Goal: Transaction & Acquisition: Book appointment/travel/reservation

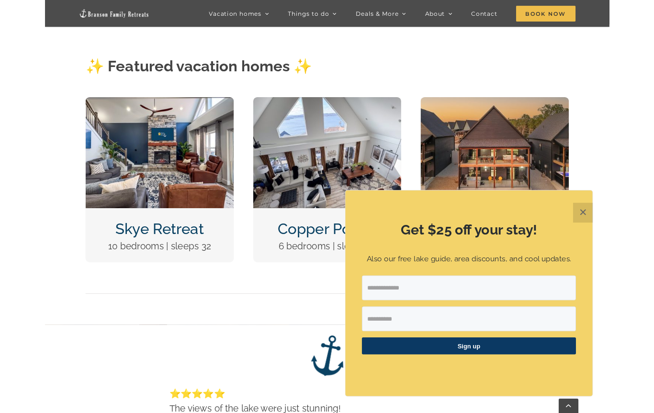
scroll to position [473, 0]
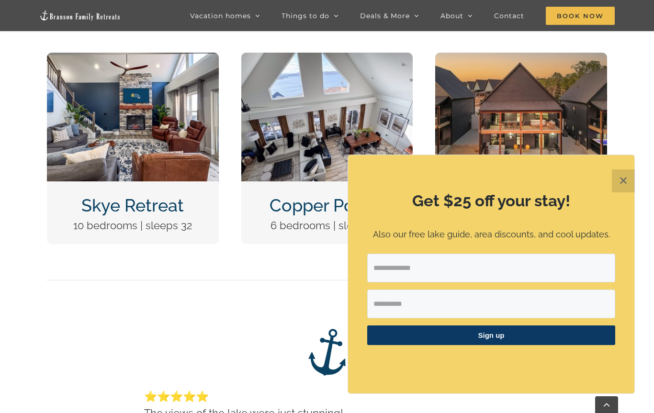
click at [622, 181] on button "✕" at bounding box center [623, 181] width 23 height 23
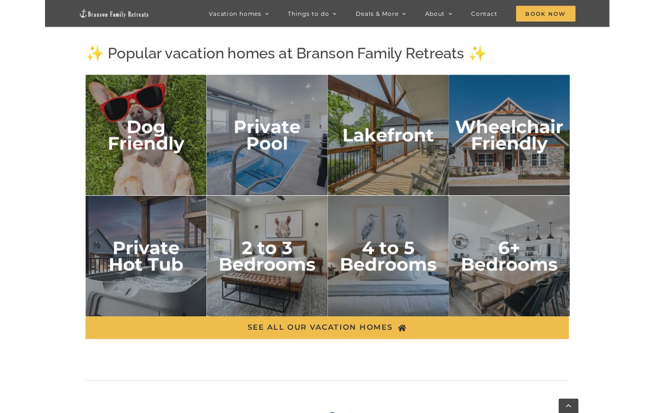
scroll to position [1618, 0]
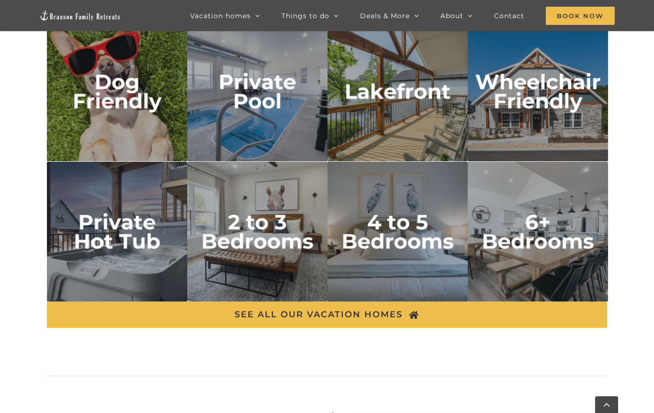
click at [503, 127] on img "Wheelchair Friendly" at bounding box center [538, 92] width 140 height 140
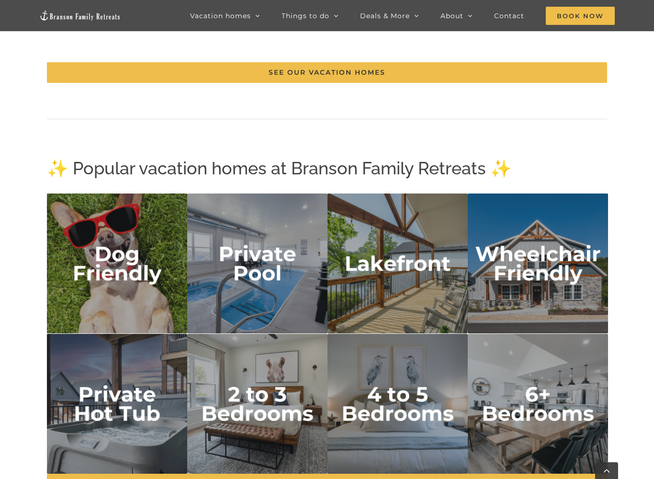
scroll to position [1518, 0]
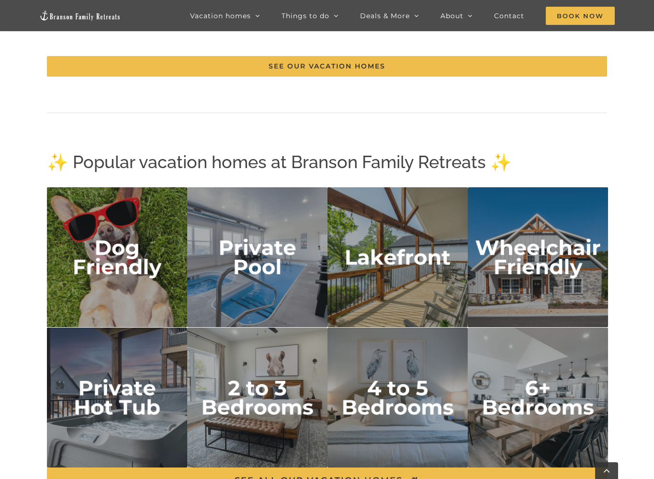
click at [225, 282] on img "private pool" at bounding box center [257, 257] width 140 height 140
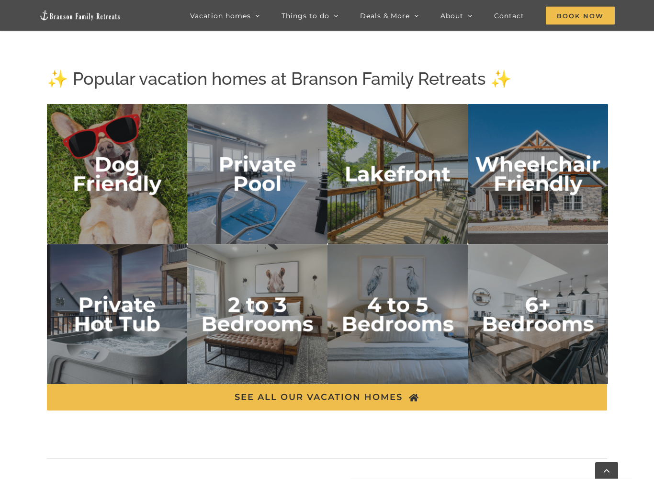
scroll to position [1536, 0]
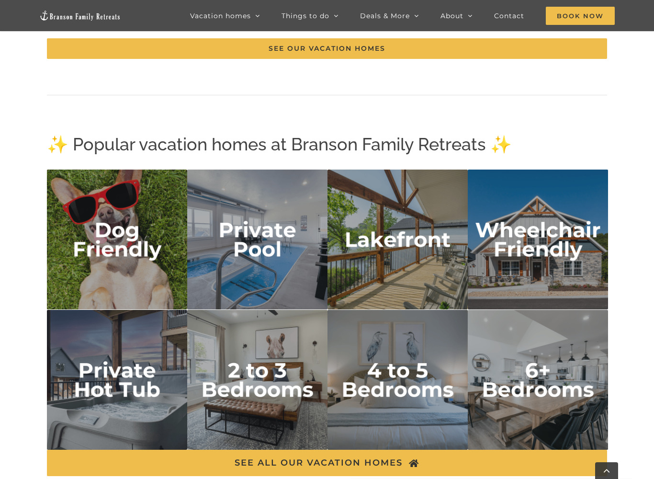
click at [386, 264] on img "lakefront" at bounding box center [398, 240] width 140 height 140
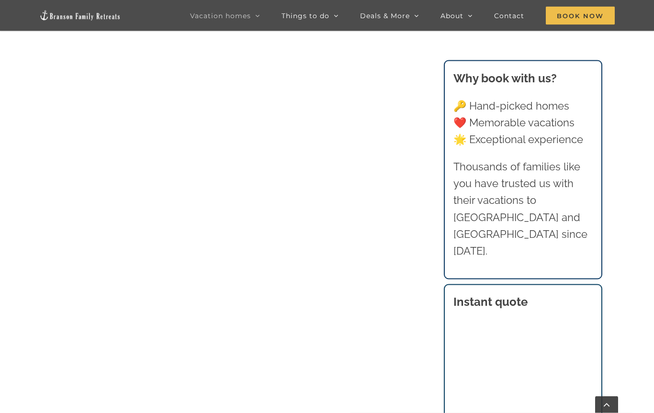
scroll to position [880, 0]
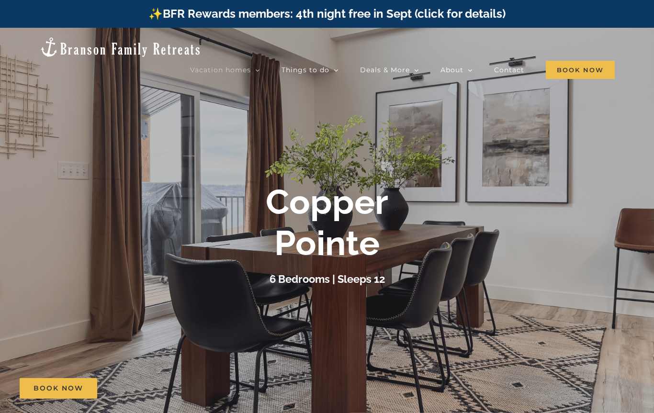
click at [158, 285] on div "6 Bedrooms | Sleeps 12" at bounding box center [327, 279] width 383 height 17
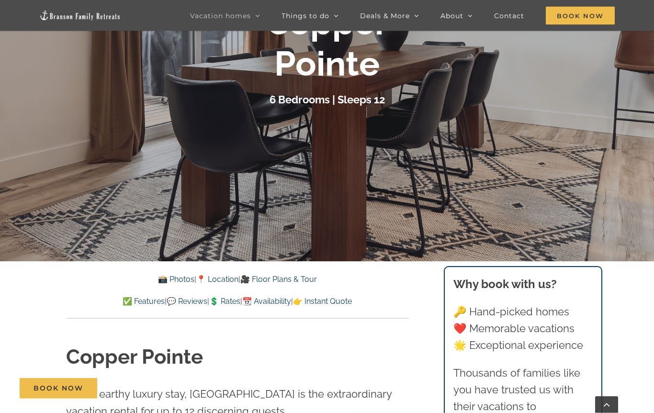
scroll to position [146, 0]
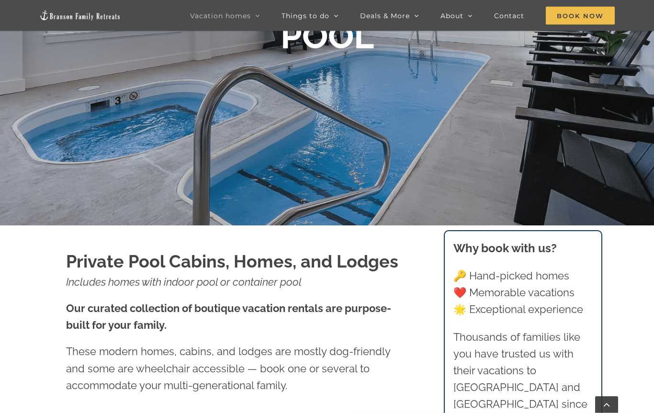
scroll to position [198, 0]
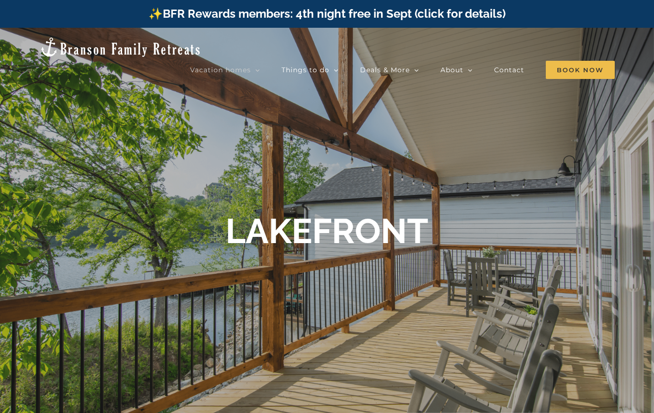
click at [126, 246] on div "LAKEFRONT" at bounding box center [327, 235] width 654 height 48
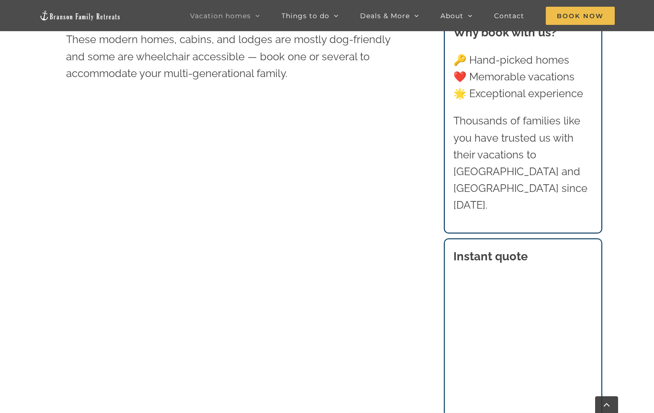
scroll to position [513, 0]
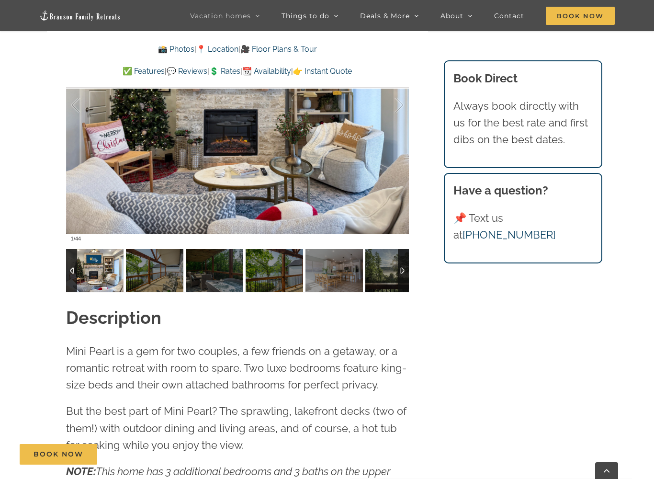
scroll to position [821, 0]
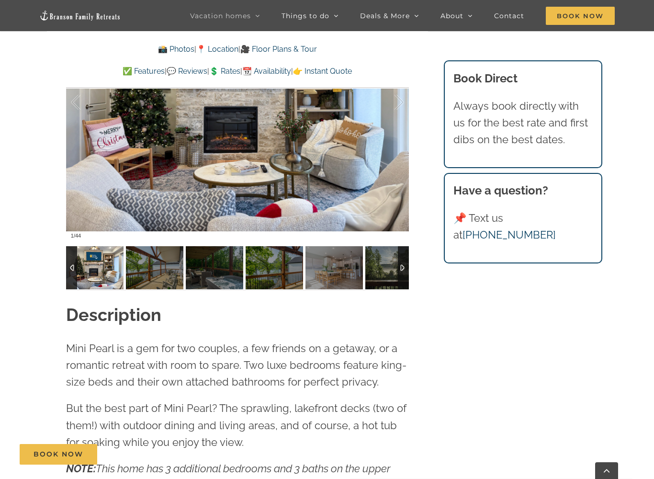
click at [96, 267] on img at bounding box center [94, 267] width 57 height 43
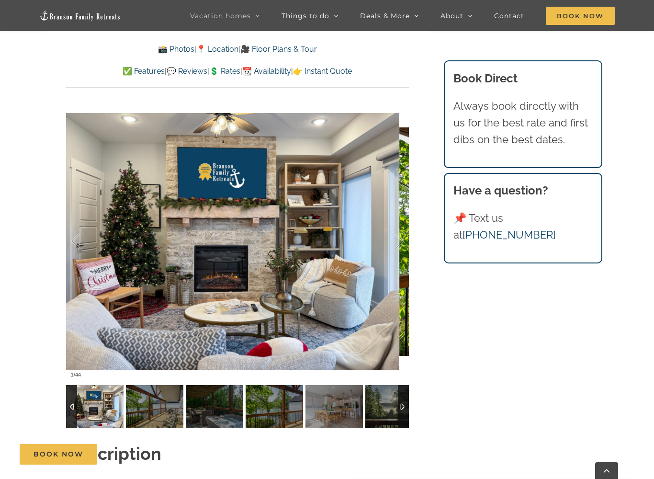
scroll to position [684, 0]
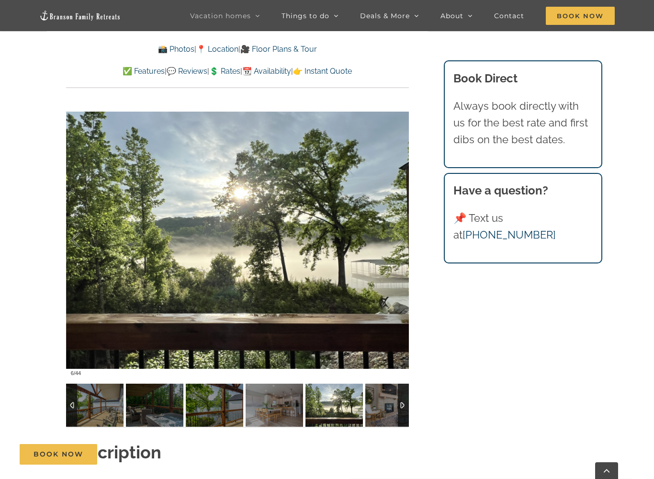
click at [378, 401] on img at bounding box center [393, 405] width 57 height 43
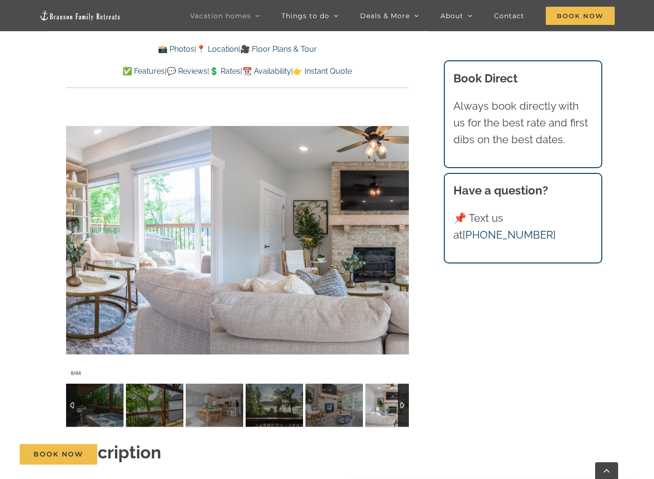
click at [382, 405] on img at bounding box center [393, 405] width 57 height 43
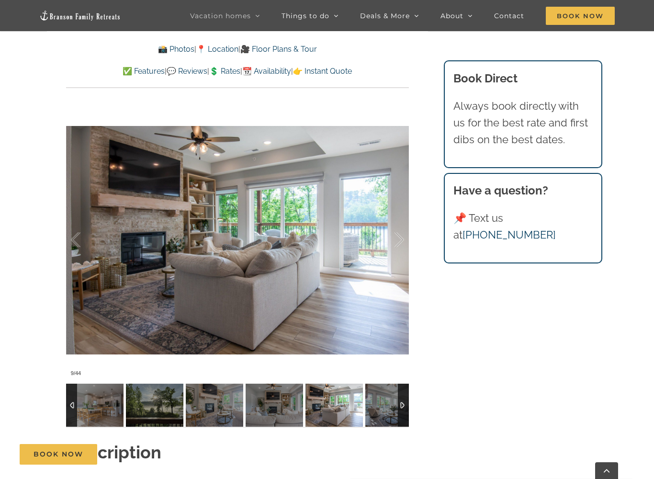
click at [381, 411] on img at bounding box center [393, 405] width 57 height 43
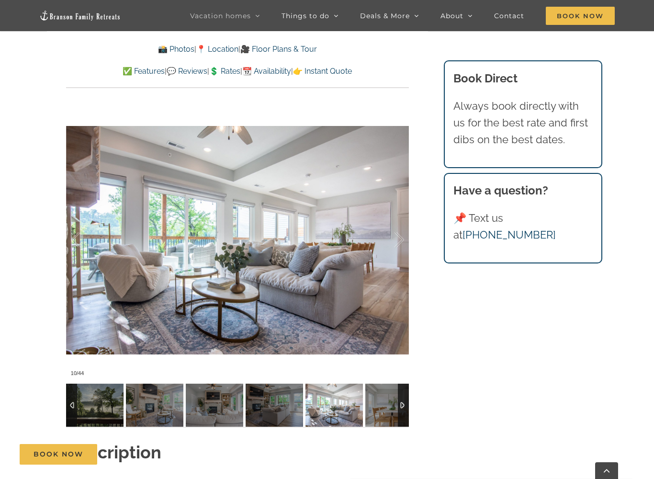
click at [374, 404] on img at bounding box center [393, 405] width 57 height 43
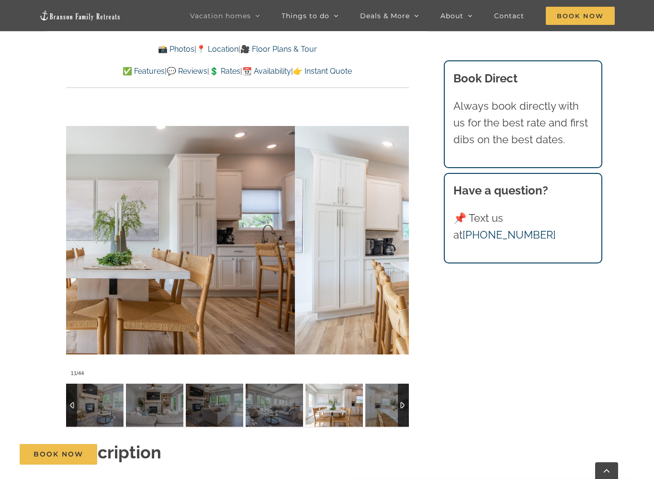
click at [385, 408] on img at bounding box center [393, 405] width 57 height 43
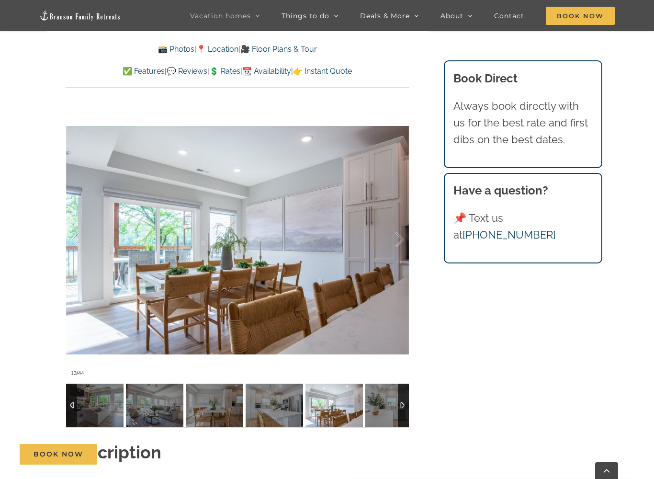
click at [383, 408] on img at bounding box center [393, 405] width 57 height 43
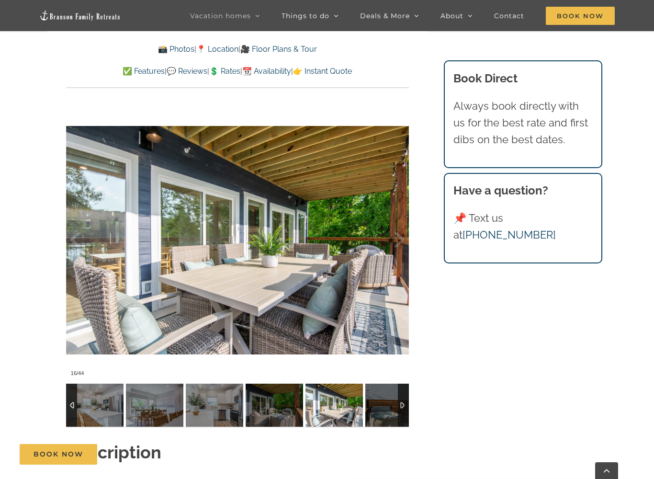
click at [381, 413] on img at bounding box center [393, 405] width 57 height 43
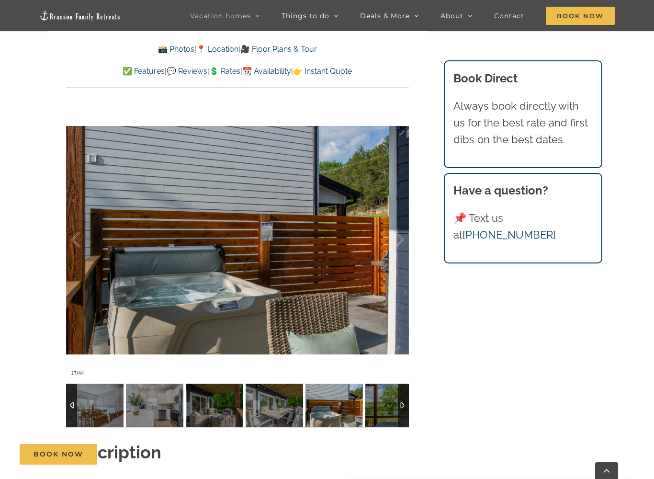
click at [378, 413] on img at bounding box center [393, 405] width 57 height 43
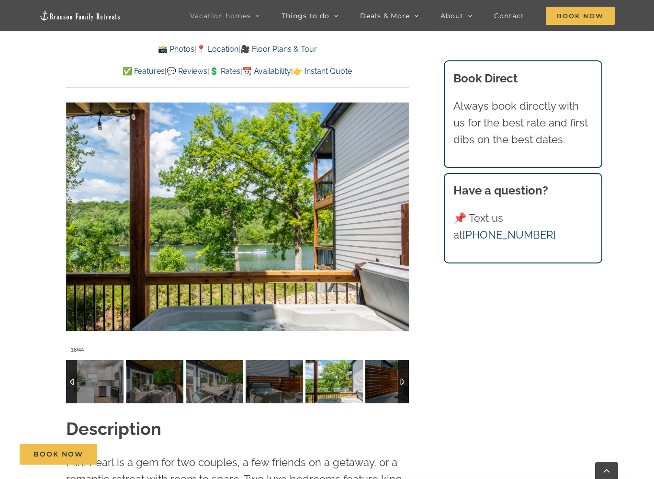
scroll to position [694, 0]
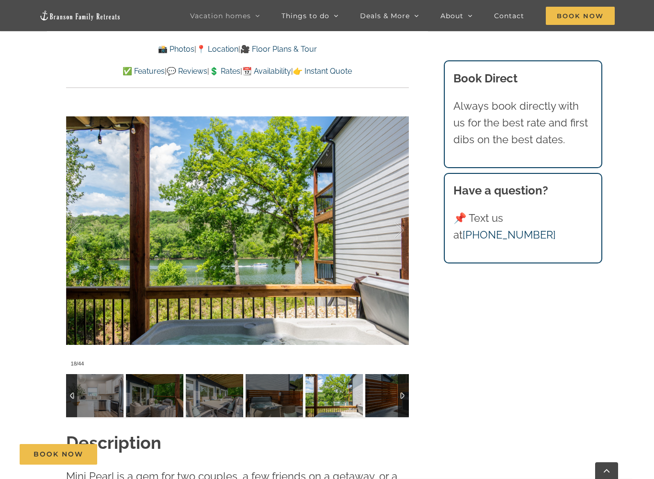
click at [549, 132] on p "Always book directly with us for the best rate and first dibs on the best dates." at bounding box center [524, 123] width 140 height 51
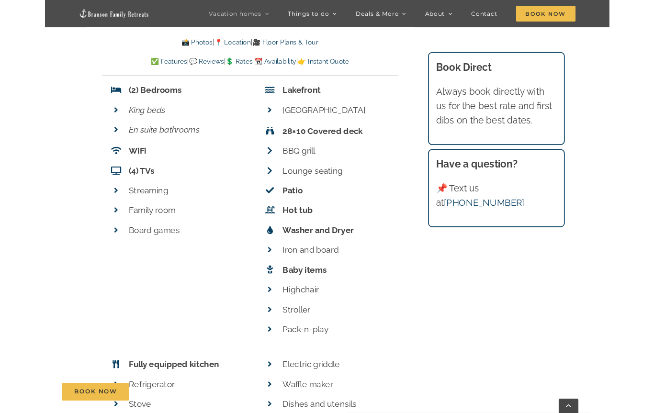
scroll to position [3701, 0]
